Goal: Task Accomplishment & Management: Manage account settings

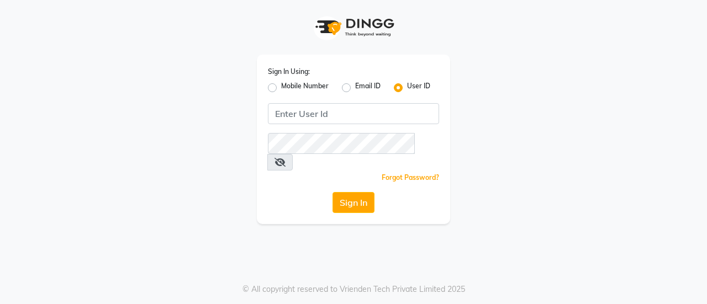
click at [315, 85] on label "Mobile Number" at bounding box center [305, 87] width 48 height 13
click at [288, 85] on input "Mobile Number" at bounding box center [284, 84] width 7 height 7
radio input "true"
radio input "false"
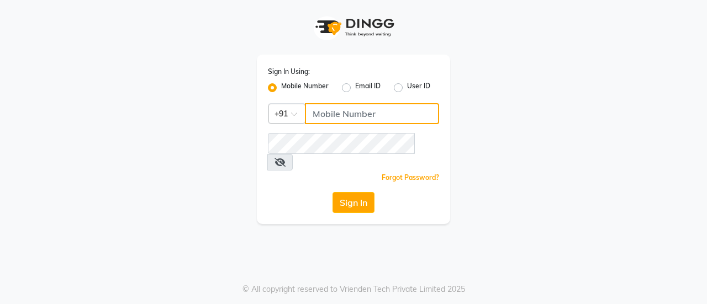
click at [351, 110] on input "Username" at bounding box center [372, 113] width 134 height 21
type input "8356090685"
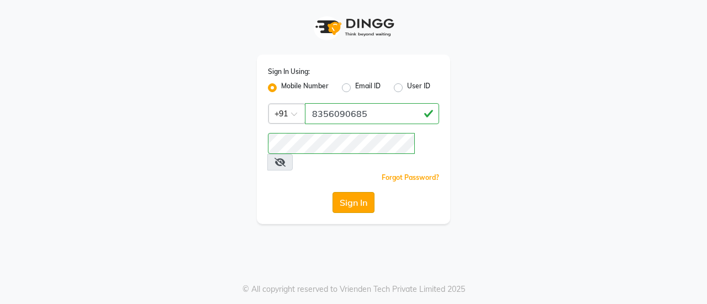
click at [354, 192] on button "Sign In" at bounding box center [354, 202] width 42 height 21
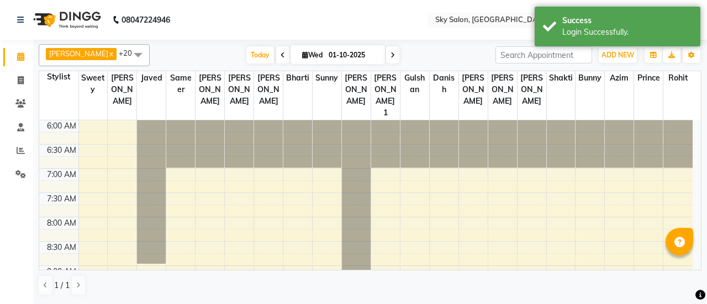
select select "en"
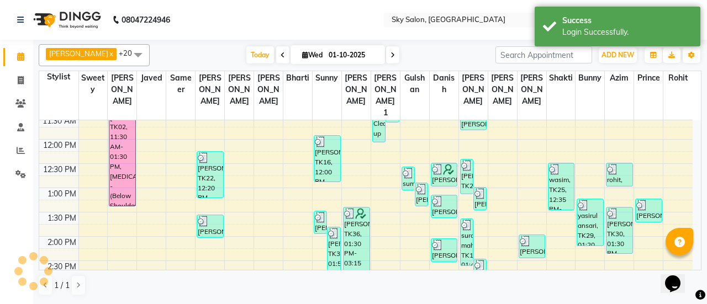
scroll to position [272, 0]
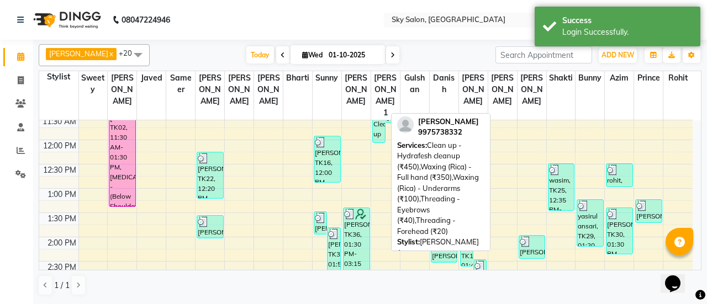
click at [378, 111] on div "[PERSON_NAME], TK13, 10:10 AM-12:10 PM, Clean up - Hydrafesh cleanup (₹450),Wax…" at bounding box center [379, 96] width 12 height 94
select select "3"
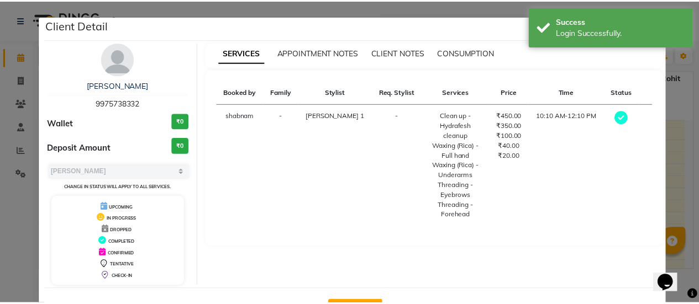
scroll to position [222, 0]
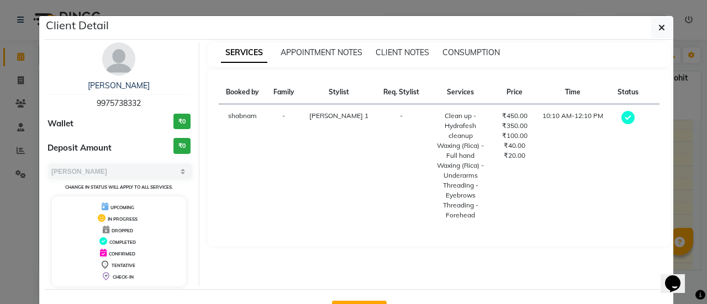
click at [672, 133] on div "SERVICES APPOINTMENT NOTES CLIENT NOTES CONSUMPTION Booked by Family Stylist Re…" at bounding box center [439, 165] width 480 height 244
click at [651, 33] on button "button" at bounding box center [661, 27] width 21 height 21
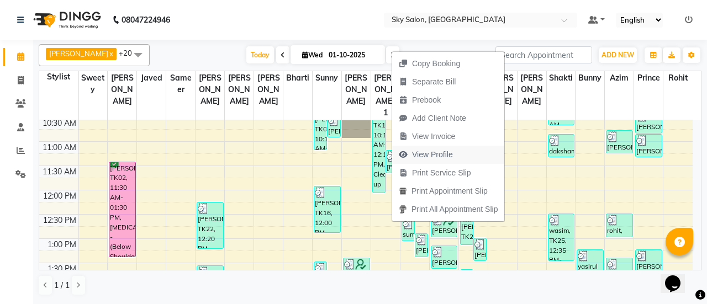
click at [422, 158] on span "View Profile" at bounding box center [432, 155] width 41 height 12
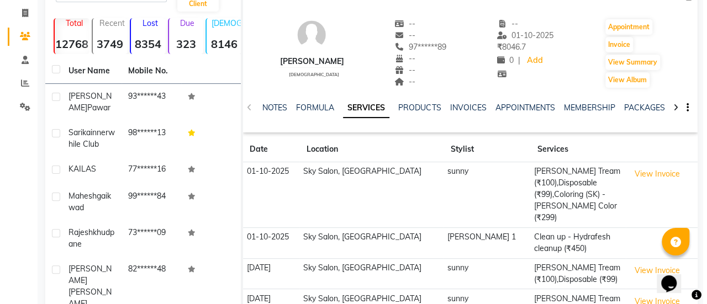
scroll to position [67, 0]
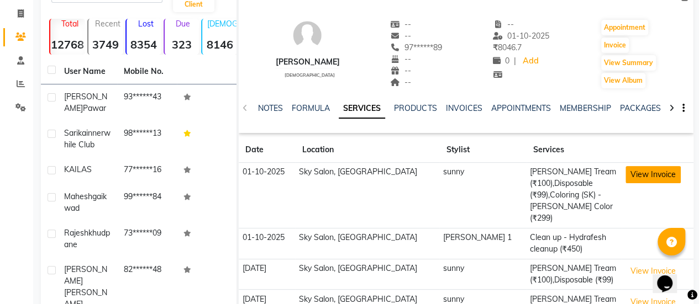
click at [635, 168] on button "View Invoice" at bounding box center [652, 174] width 55 height 17
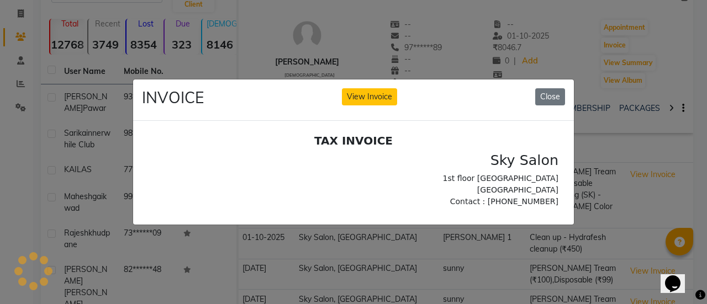
scroll to position [0, 0]
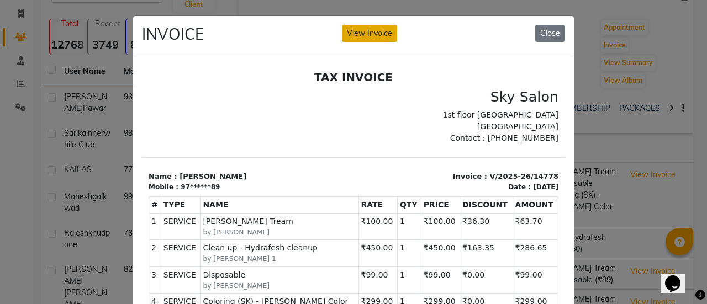
click at [368, 37] on button "View Invoice" at bounding box center [369, 33] width 55 height 17
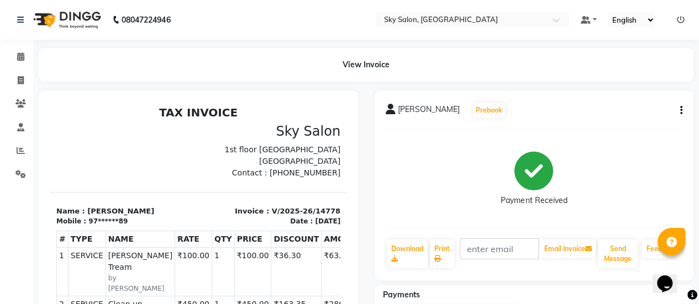
click at [681, 110] on icon "button" at bounding box center [681, 110] width 2 height 1
click at [607, 109] on div "Edit Item Staff" at bounding box center [626, 111] width 76 height 14
select select
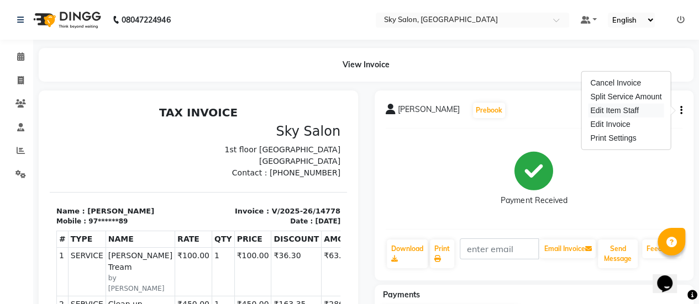
select select
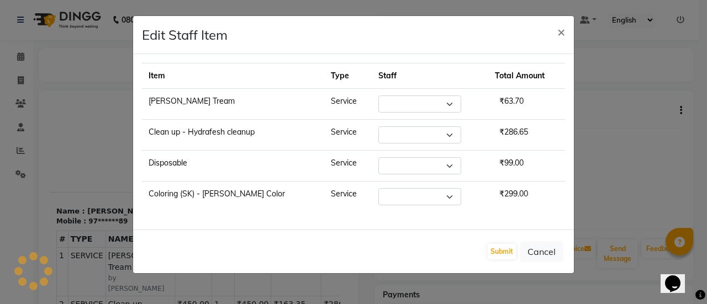
select select "43486"
select select "46775"
select select "43486"
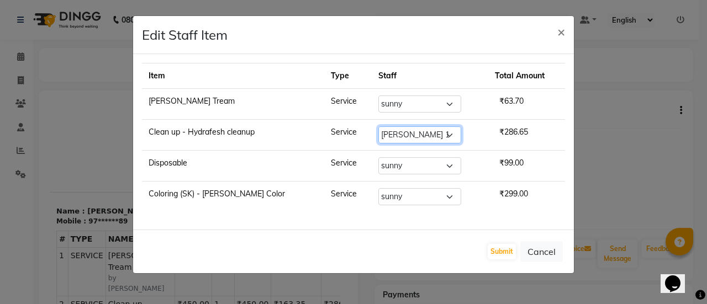
click at [415, 129] on select "Select afreen [PERSON_NAME] saha [PERSON_NAME] [PERSON_NAME] [PERSON_NAME] bhar…" at bounding box center [419, 135] width 83 height 17
select select "43489"
click at [378, 127] on select "Select afreen [PERSON_NAME] saha [PERSON_NAME] [PERSON_NAME] [PERSON_NAME] bhar…" at bounding box center [419, 135] width 83 height 17
click at [506, 245] on button "Submit" at bounding box center [502, 251] width 28 height 15
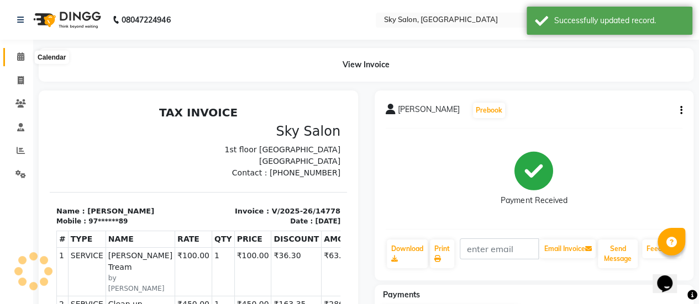
click at [15, 56] on span at bounding box center [20, 57] width 19 height 13
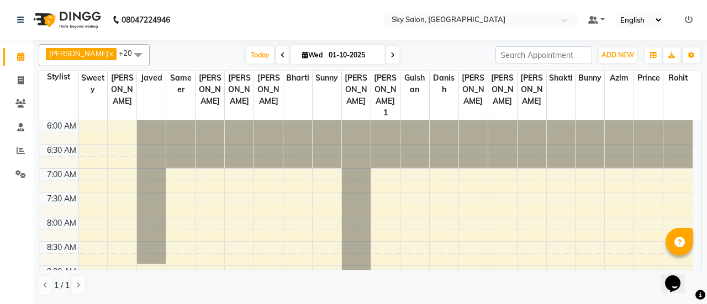
click at [424, 51] on div "[DATE] [DATE]" at bounding box center [322, 55] width 335 height 17
click at [686, 18] on icon at bounding box center [689, 20] width 8 height 8
